Goal: Navigation & Orientation: Find specific page/section

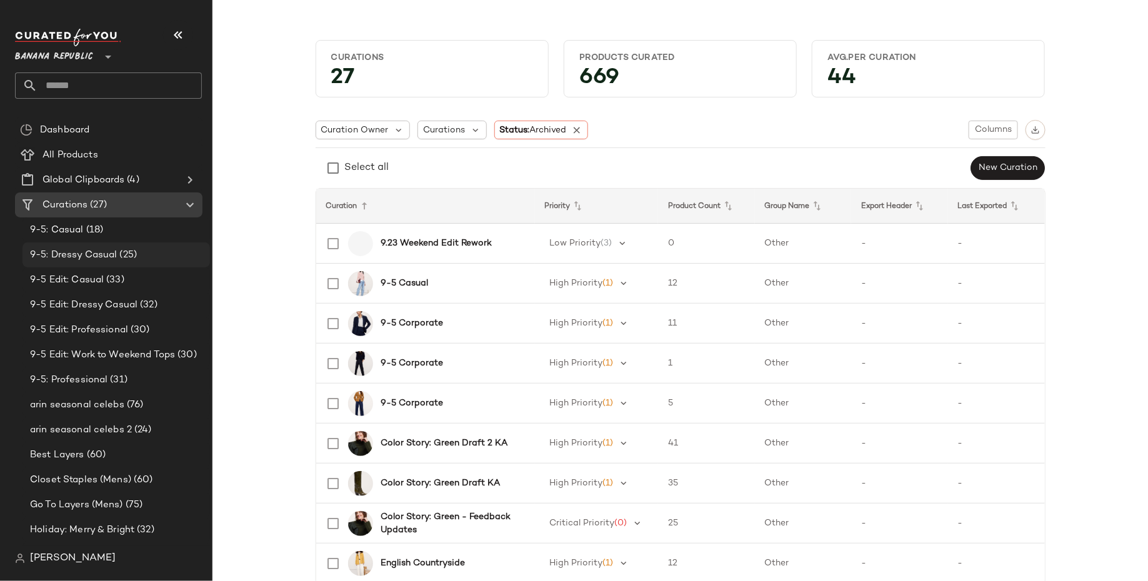
click at [77, 264] on div "9-5: Dressy Casual (25)" at bounding box center [117, 255] width 188 height 25
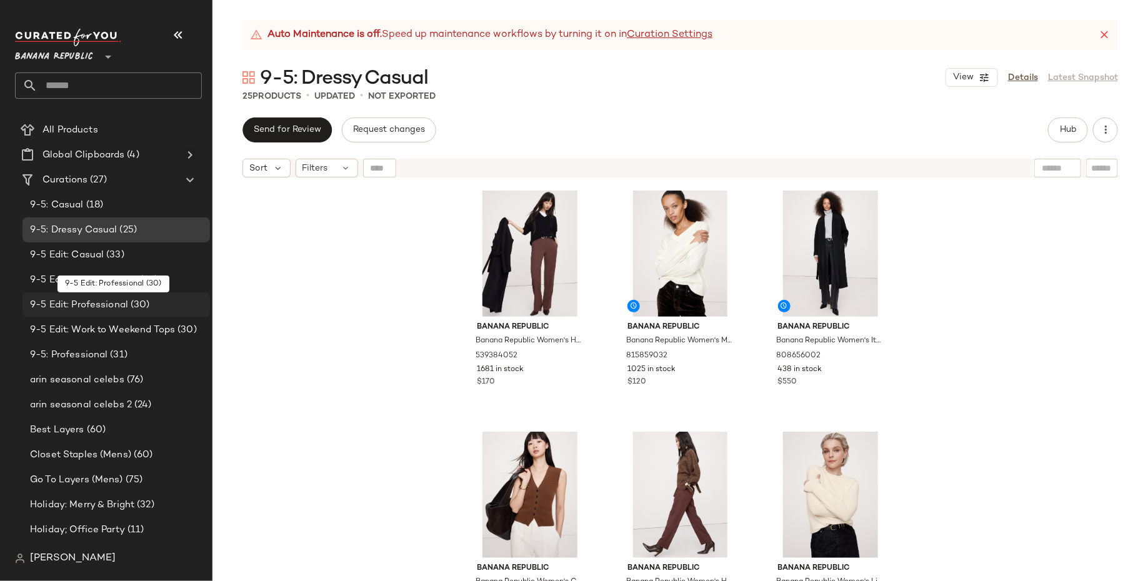
scroll to position [38, 0]
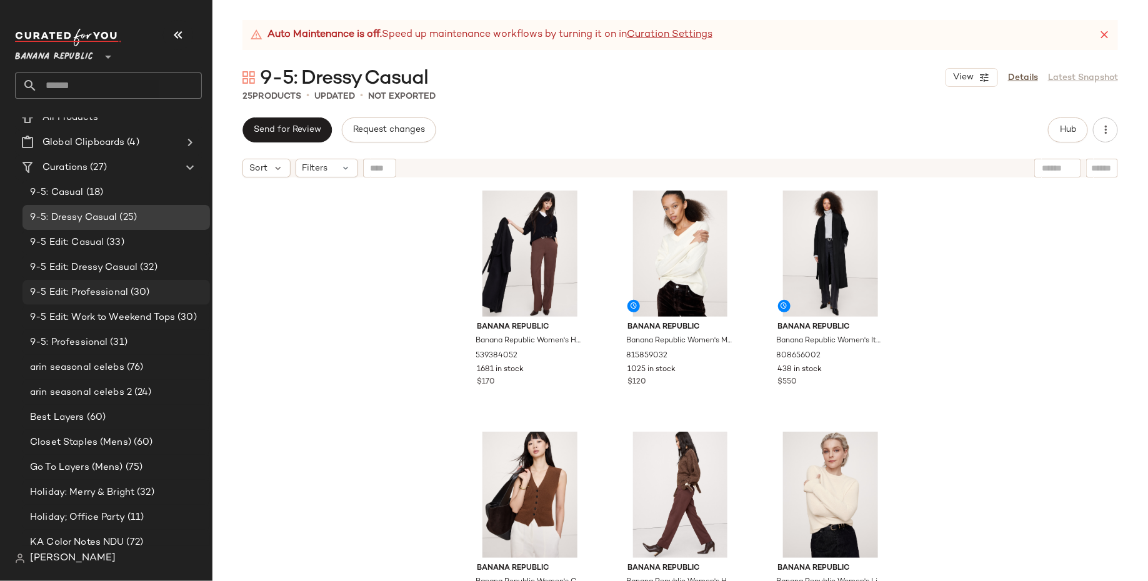
click at [108, 319] on span "9-5 Edit: Work to Weekend Tops" at bounding box center [102, 318] width 145 height 14
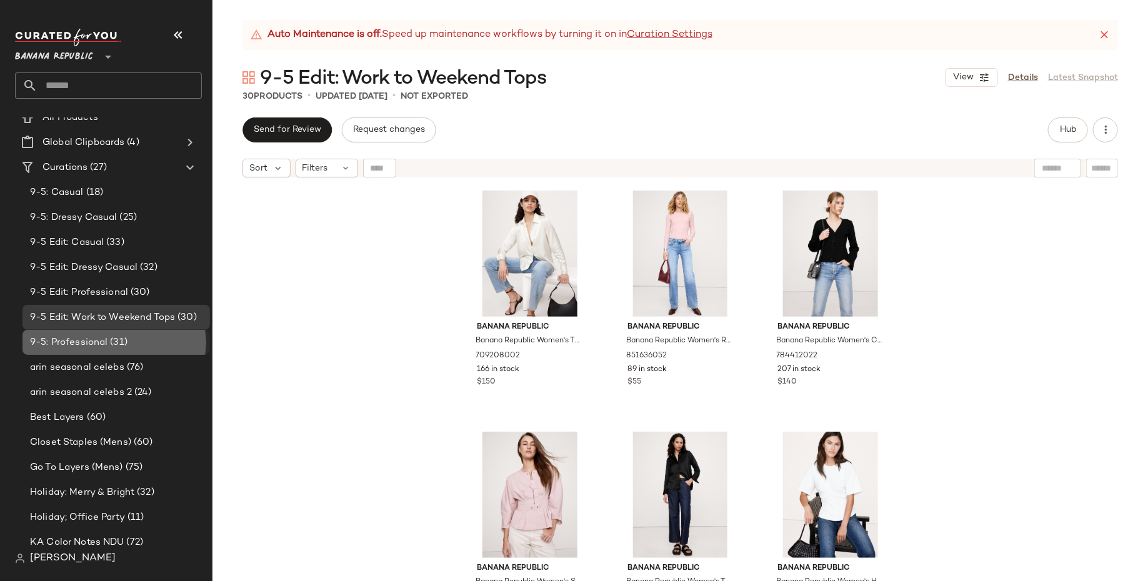
click at [105, 338] on span "9-5: Professional" at bounding box center [69, 343] width 78 height 14
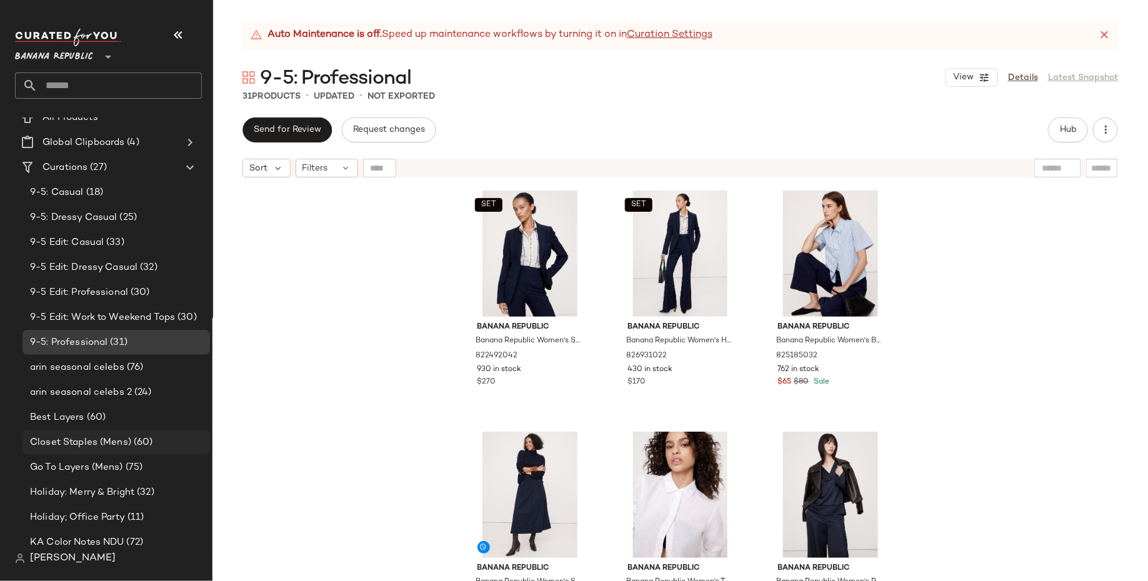
scroll to position [346, 0]
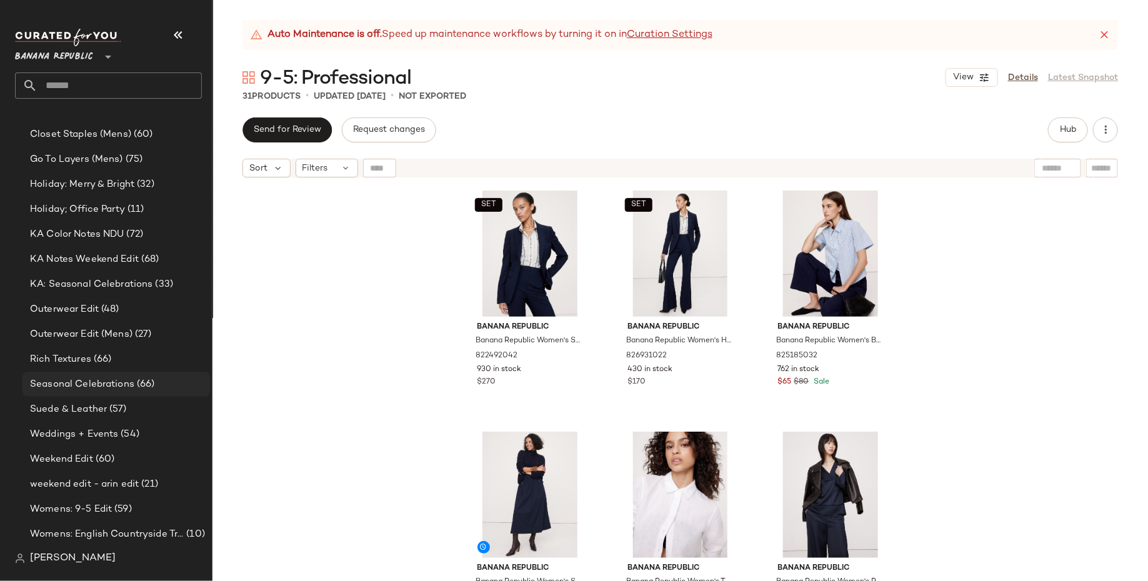
click at [139, 386] on span "(66)" at bounding box center [144, 385] width 21 height 14
